Goal: Transaction & Acquisition: Purchase product/service

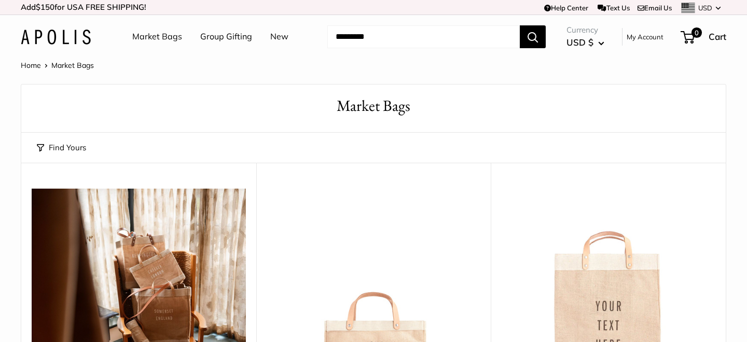
click at [217, 37] on link "Group Gifting" at bounding box center [226, 37] width 52 height 16
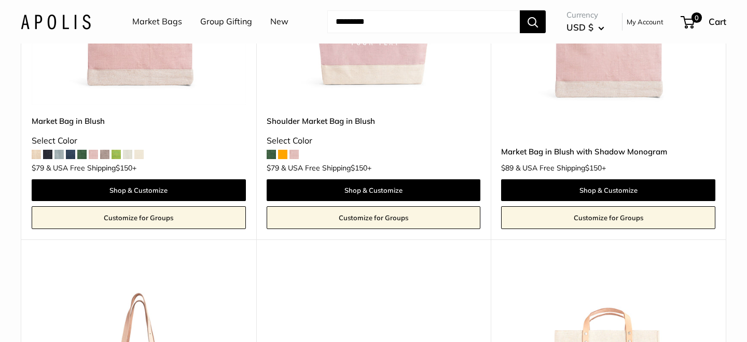
scroll to position [390, 0]
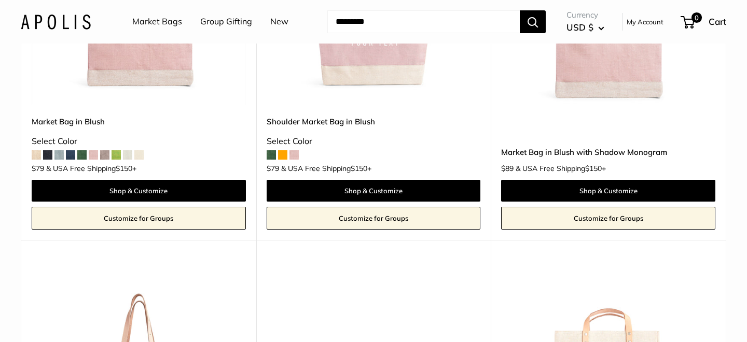
click at [360, 214] on link "Customize for Groups" at bounding box center [374, 218] width 214 height 23
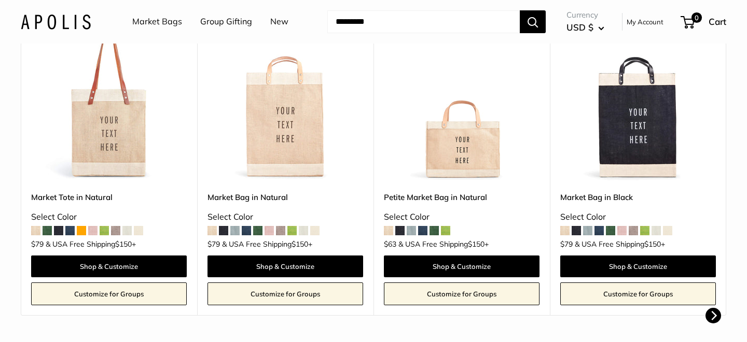
scroll to position [375, 0]
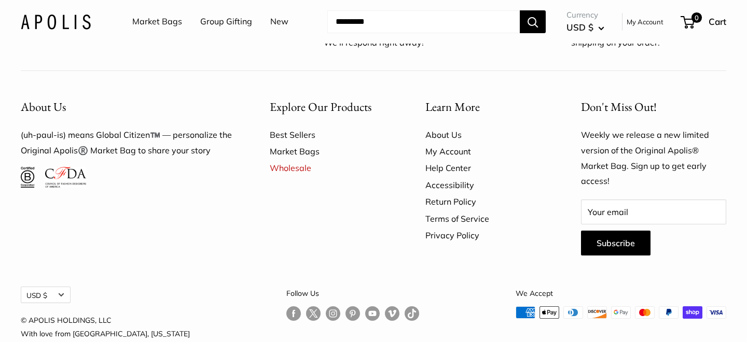
scroll to position [5008, 0]
click at [291, 159] on link "Wholesale" at bounding box center [329, 167] width 119 height 17
